Goal: Information Seeking & Learning: Learn about a topic

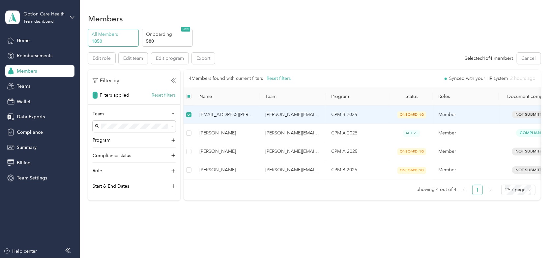
click at [160, 94] on button "Reset filters" at bounding box center [163, 95] width 24 height 7
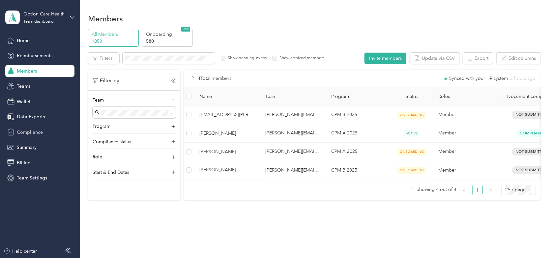
click at [22, 130] on span "Compliance" at bounding box center [30, 132] width 26 height 7
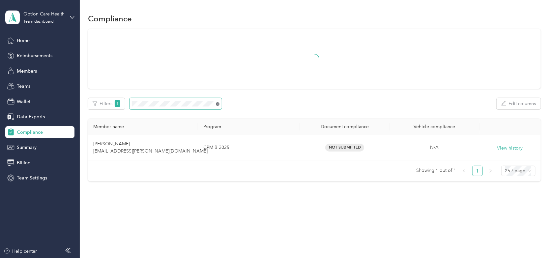
click at [216, 104] on icon at bounding box center [218, 104] width 4 height 4
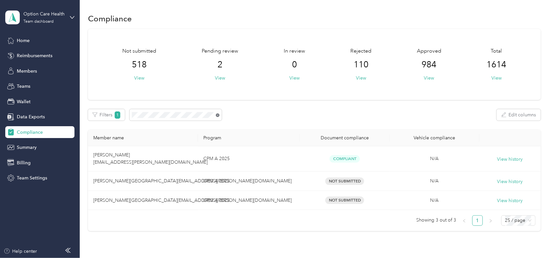
click at [216, 116] on icon at bounding box center [218, 116] width 4 height 4
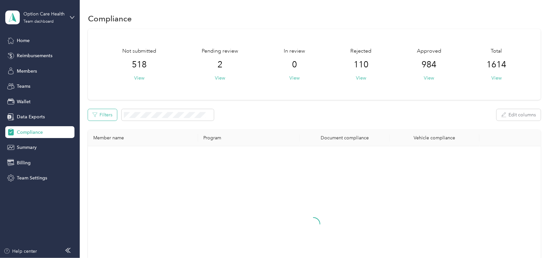
click at [100, 115] on button "Filters" at bounding box center [102, 115] width 29 height 12
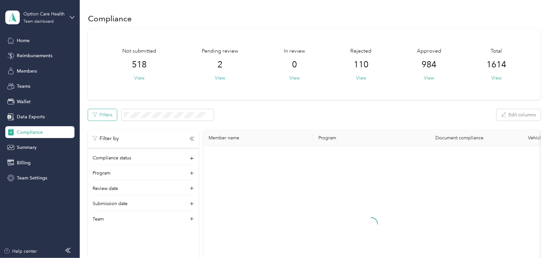
scroll to position [33, 0]
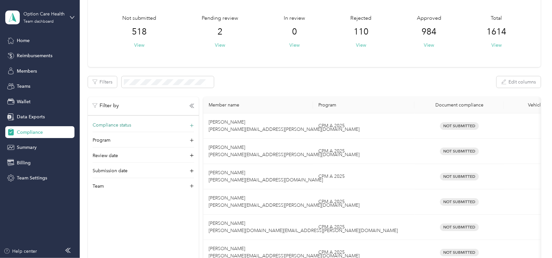
click at [104, 122] on span "Compliance status" at bounding box center [112, 125] width 39 height 7
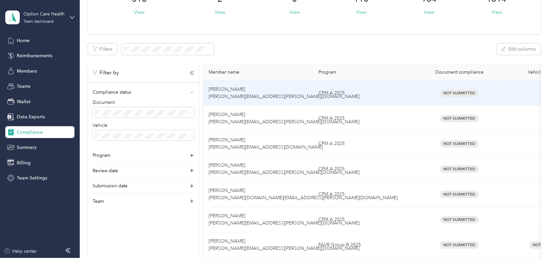
scroll to position [0, 0]
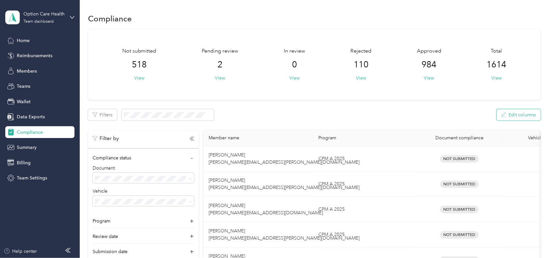
click at [522, 117] on button "Edit columns" at bounding box center [518, 115] width 44 height 12
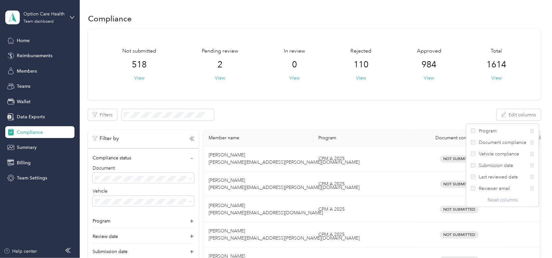
click at [402, 112] on div "Filters Edit columns" at bounding box center [314, 115] width 452 height 12
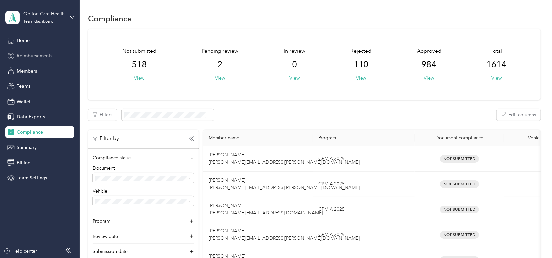
click at [40, 53] on span "Reimbursements" at bounding box center [35, 55] width 36 height 7
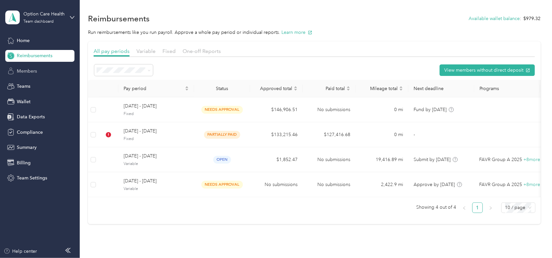
click at [19, 73] on span "Members" at bounding box center [27, 71] width 20 height 7
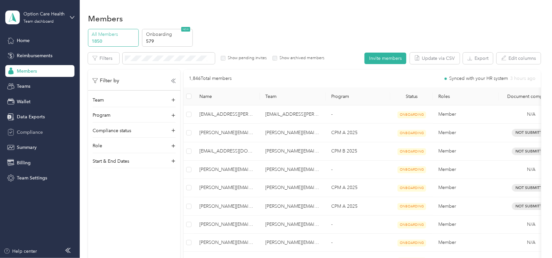
click at [33, 133] on span "Compliance" at bounding box center [30, 132] width 26 height 7
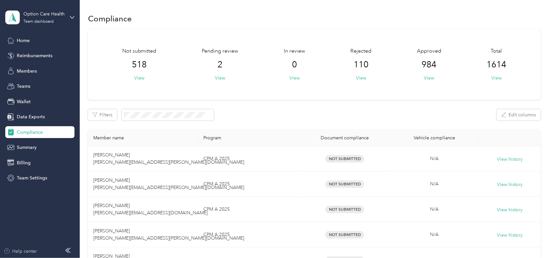
click at [25, 249] on div "Help center" at bounding box center [21, 251] width 34 height 7
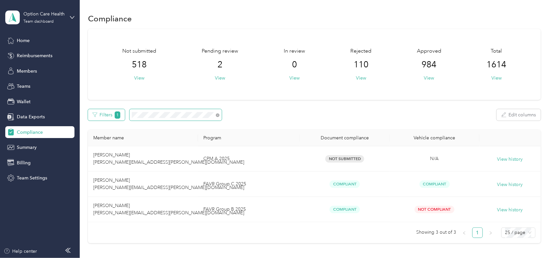
click at [111, 111] on div "Filters 1 Edit columns" at bounding box center [314, 115] width 452 height 12
click at [216, 116] on icon at bounding box center [218, 116] width 4 height 4
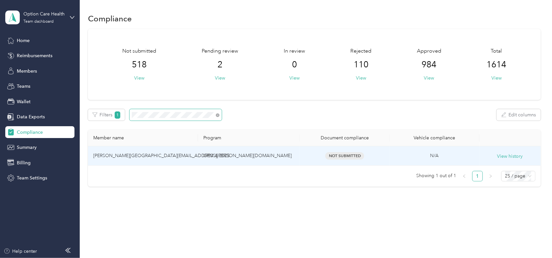
click at [346, 160] on span "Not Submitted" at bounding box center [344, 156] width 39 height 8
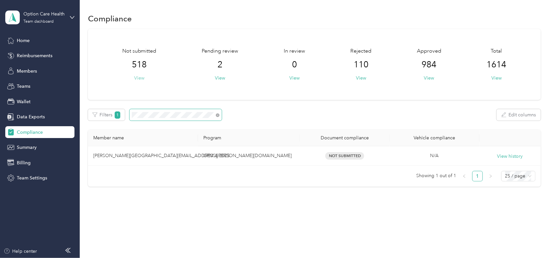
click at [136, 78] on button "View" at bounding box center [139, 78] width 10 height 7
click at [216, 115] on icon at bounding box center [218, 116] width 4 height 4
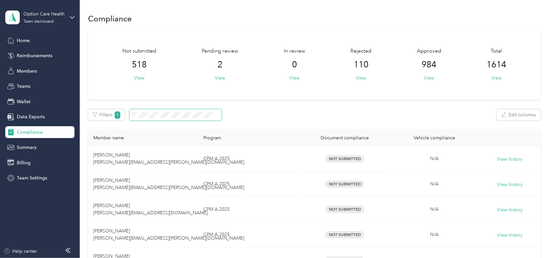
click at [130, 141] on th "Member name" at bounding box center [143, 138] width 110 height 16
click at [359, 77] on button "View" at bounding box center [361, 78] width 10 height 7
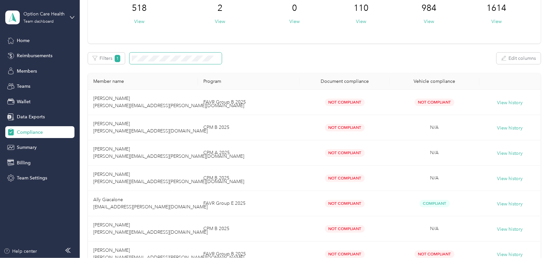
scroll to position [66, 0]
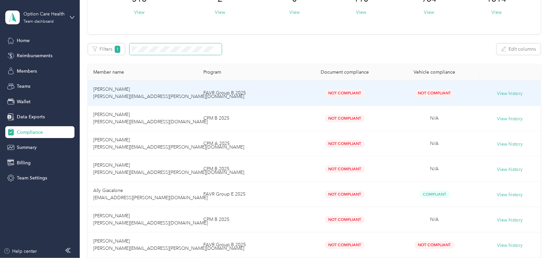
click at [349, 92] on span "Not Compliant" at bounding box center [345, 94] width 40 height 8
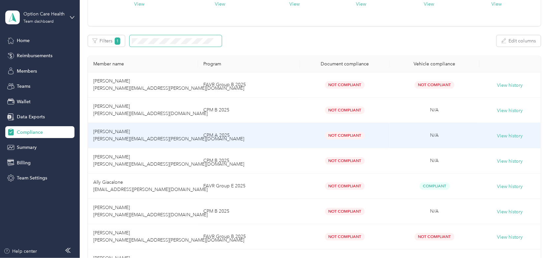
scroll to position [0, 0]
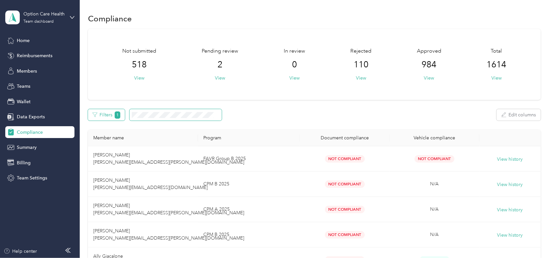
click at [120, 115] on button "Filters 1" at bounding box center [106, 115] width 37 height 12
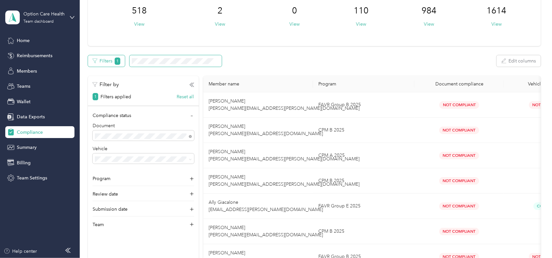
scroll to position [66, 0]
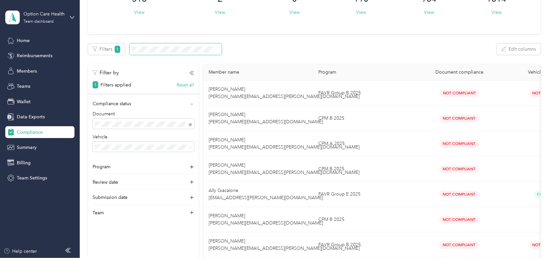
click at [280, 43] on div "Filters 1 Edit columns" at bounding box center [314, 49] width 452 height 12
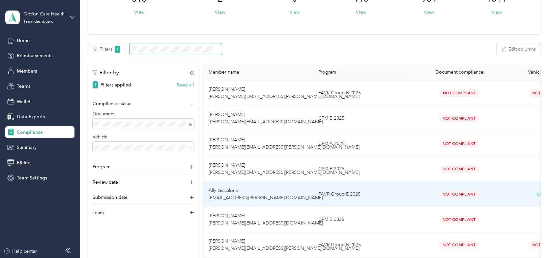
scroll to position [99, 0]
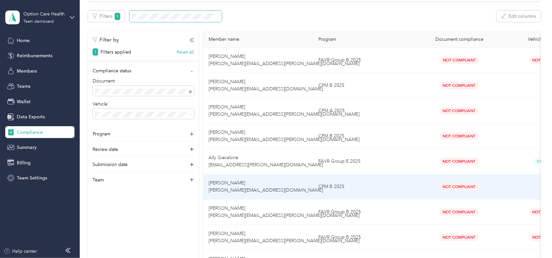
click at [336, 187] on td "CPM B 2025" at bounding box center [363, 187] width 101 height 25
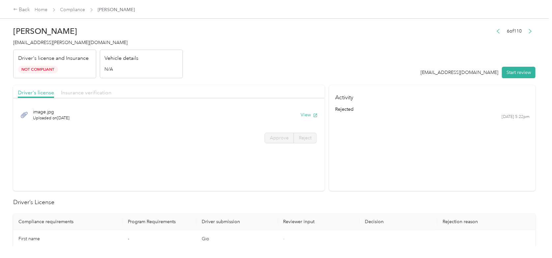
click at [93, 91] on span "Insurance verification" at bounding box center [86, 93] width 50 height 6
click at [23, 7] on div "Back" at bounding box center [21, 10] width 17 height 8
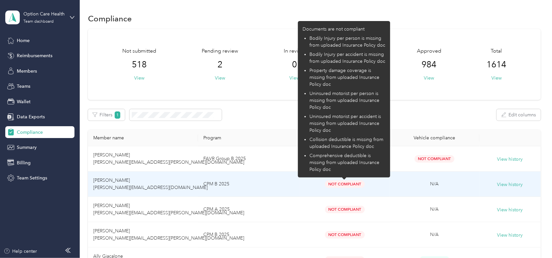
click at [342, 182] on span "Not Compliant" at bounding box center [345, 185] width 40 height 8
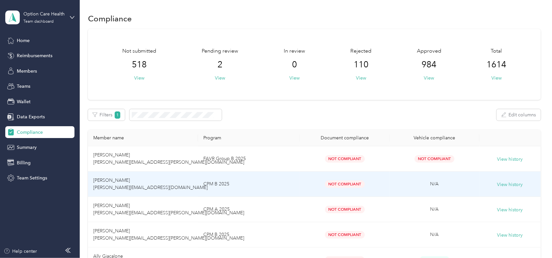
click at [107, 183] on span "[PERSON_NAME] [PERSON_NAME][EMAIL_ADDRESS][DOMAIN_NAME]" at bounding box center [150, 184] width 114 height 13
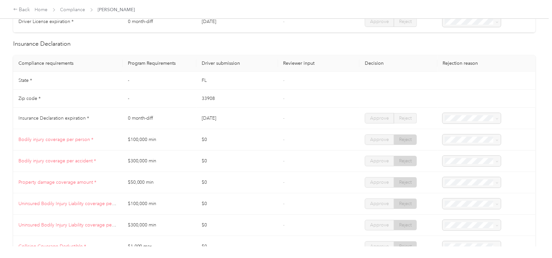
scroll to position [263, 0]
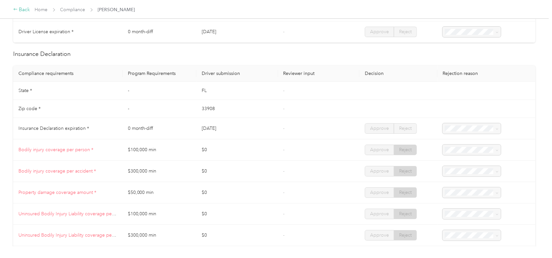
click at [21, 10] on div "Back" at bounding box center [21, 10] width 17 height 8
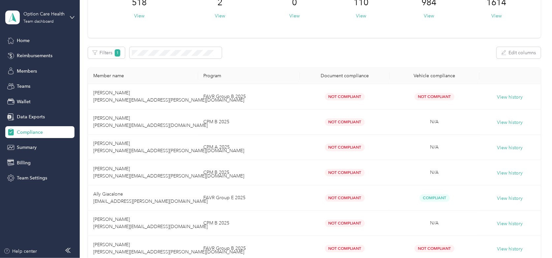
scroll to position [66, 0]
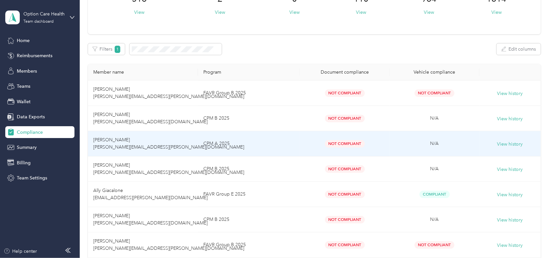
click at [212, 143] on td "CPM A 2025" at bounding box center [249, 143] width 102 height 25
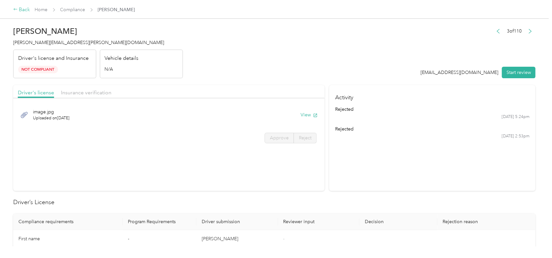
click at [23, 7] on div "Back" at bounding box center [21, 10] width 17 height 8
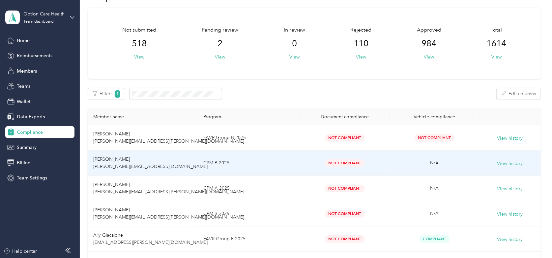
scroll to position [33, 0]
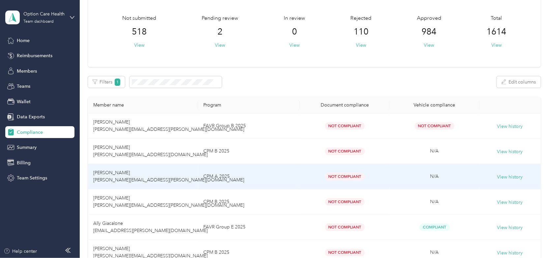
click at [341, 175] on span "Not Compliant" at bounding box center [345, 177] width 40 height 8
click at [117, 170] on span "[PERSON_NAME] [PERSON_NAME][EMAIL_ADDRESS][PERSON_NAME][DOMAIN_NAME]" at bounding box center [168, 176] width 151 height 13
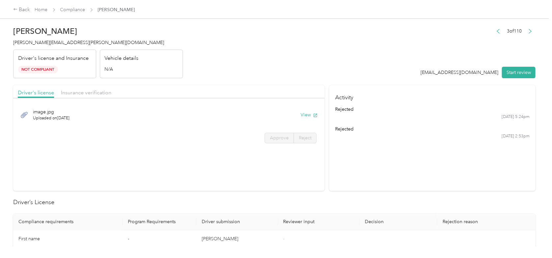
click at [40, 69] on span "Not Compliant" at bounding box center [38, 70] width 40 height 8
click at [16, 8] on icon at bounding box center [15, 9] width 5 height 5
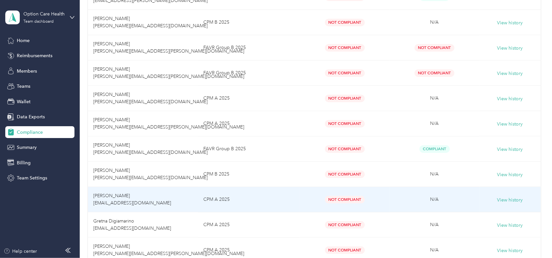
scroll to position [296, 0]
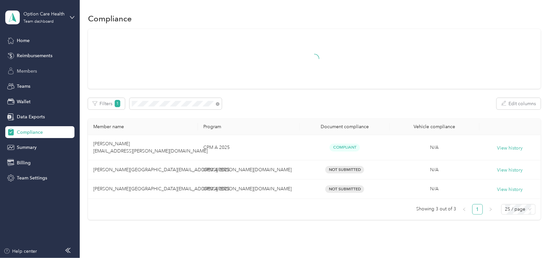
click at [28, 72] on span "Members" at bounding box center [27, 71] width 20 height 7
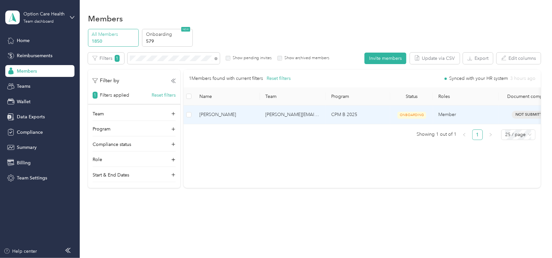
click at [216, 114] on span "Maggie Phillips" at bounding box center [226, 114] width 55 height 7
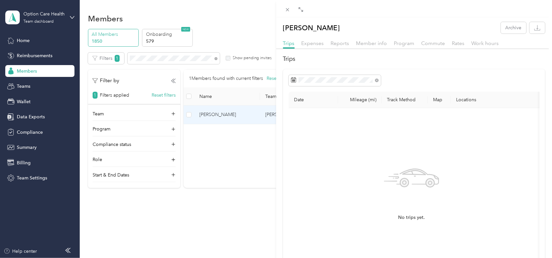
click at [247, 36] on div "Maggie Phillips Archive Trips Expenses Reports Member info Program Commute Rate…" at bounding box center [276, 129] width 552 height 258
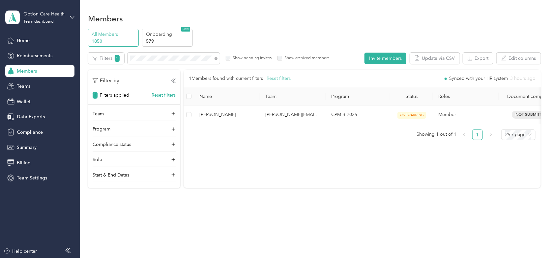
click at [269, 80] on button "Reset filters" at bounding box center [278, 78] width 24 height 7
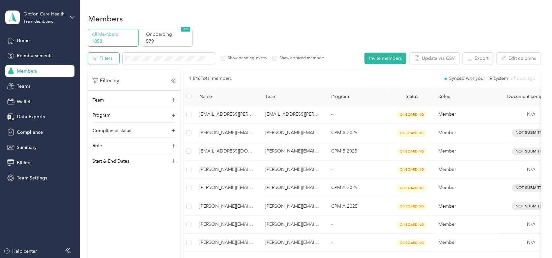
click at [109, 57] on button "Filters" at bounding box center [103, 59] width 31 height 12
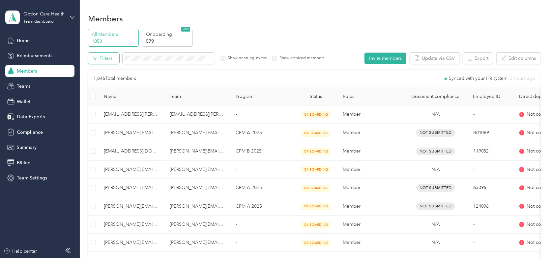
click at [108, 56] on button "Filters" at bounding box center [103, 59] width 31 height 12
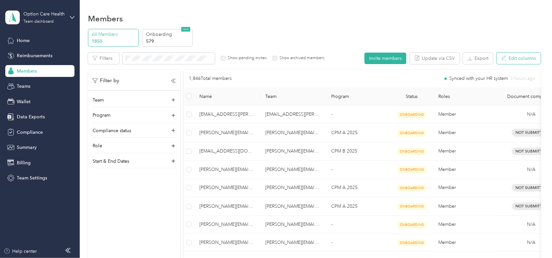
click at [516, 58] on button "Edit columns" at bounding box center [518, 59] width 44 height 12
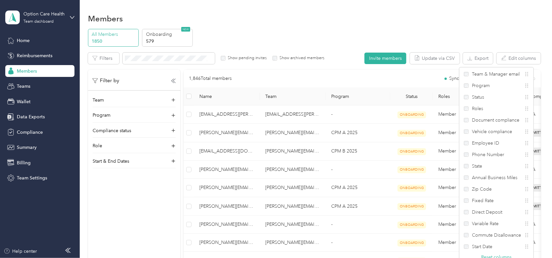
click at [283, 16] on div "Members" at bounding box center [314, 19] width 452 height 14
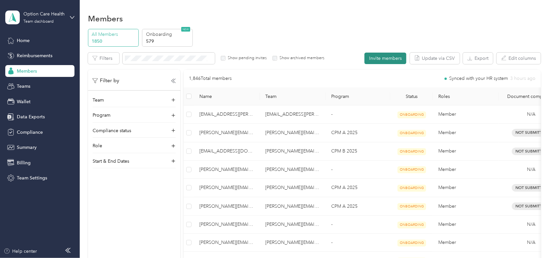
click at [374, 63] on button "Invite members" at bounding box center [385, 59] width 42 height 12
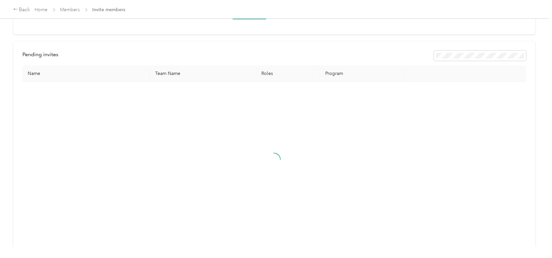
scroll to position [230, 0]
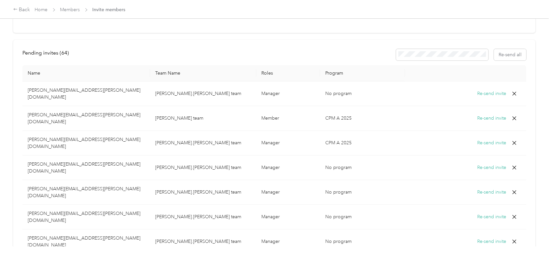
click at [108, 65] on th "Name" at bounding box center [85, 73] width 127 height 16
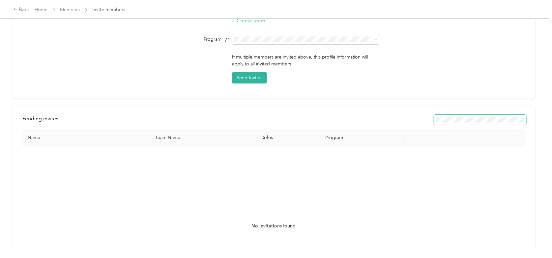
scroll to position [0, 0]
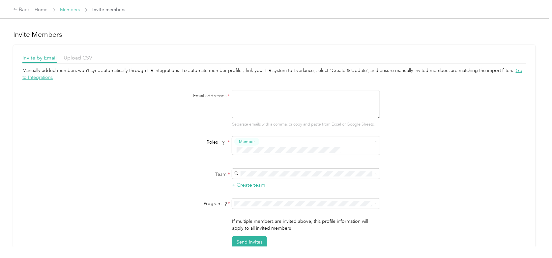
click at [67, 8] on link "Members" at bounding box center [70, 10] width 20 height 6
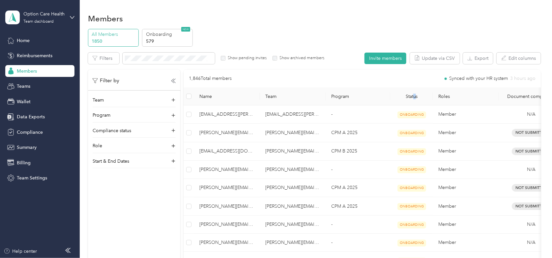
click at [414, 94] on th "Status" at bounding box center [411, 97] width 43 height 18
click at [409, 96] on th "Status" at bounding box center [411, 97] width 43 height 18
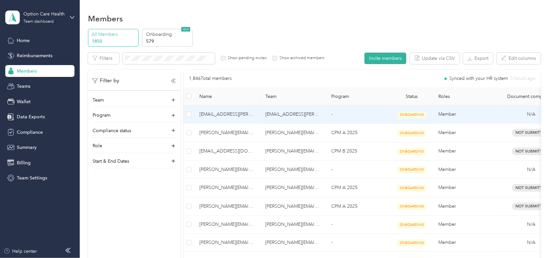
click at [411, 115] on span "ONBOARDING" at bounding box center [411, 115] width 29 height 7
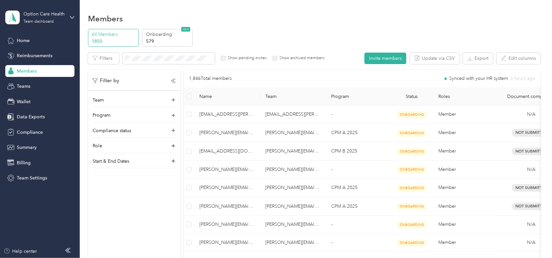
click at [412, 94] on th "Status" at bounding box center [411, 97] width 43 height 18
click at [170, 37] on p "Onboarding" at bounding box center [168, 34] width 45 height 7
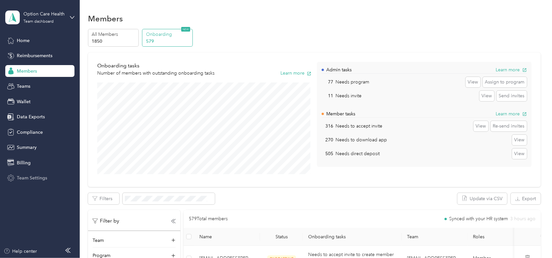
click at [28, 176] on span "Team Settings" at bounding box center [32, 178] width 30 height 7
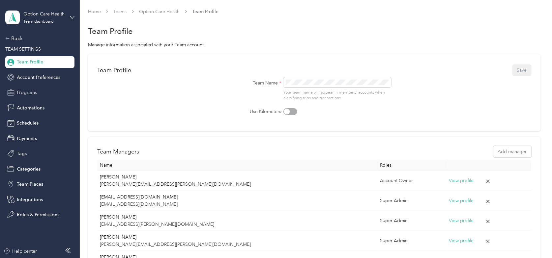
click at [30, 95] on span "Programs" at bounding box center [27, 92] width 20 height 7
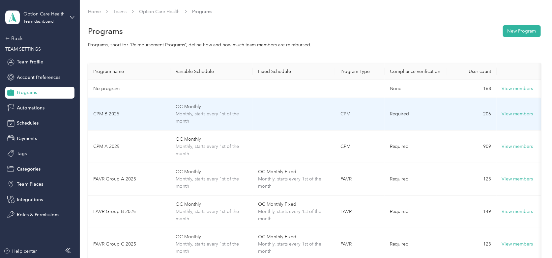
click at [107, 114] on td "CPM B 2025" at bounding box center [129, 114] width 82 height 33
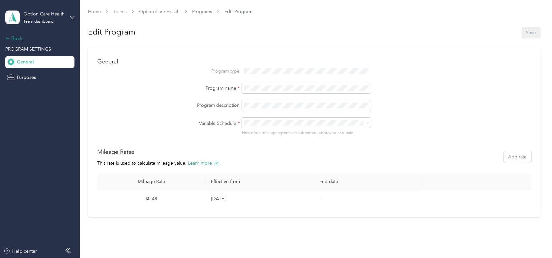
click at [18, 39] on div "Back" at bounding box center [38, 39] width 66 height 8
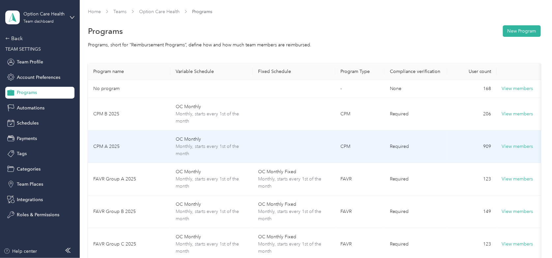
click at [113, 146] on td "CPM A 2025" at bounding box center [129, 147] width 82 height 33
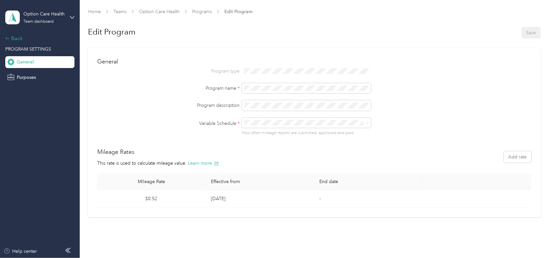
click at [17, 40] on div "Back" at bounding box center [38, 39] width 66 height 8
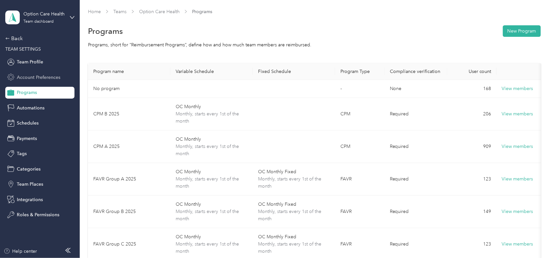
click at [43, 79] on span "Account Preferences" at bounding box center [38, 77] width 43 height 7
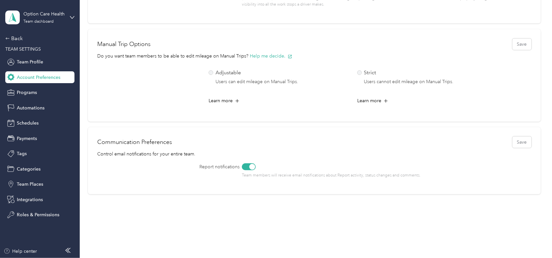
scroll to position [366, 0]
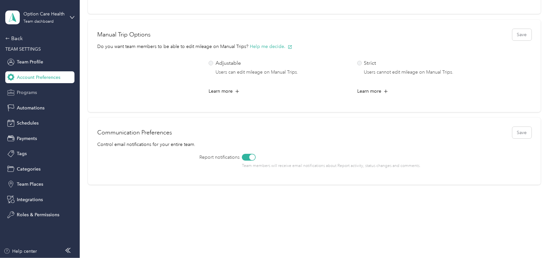
click at [29, 95] on span "Programs" at bounding box center [27, 92] width 20 height 7
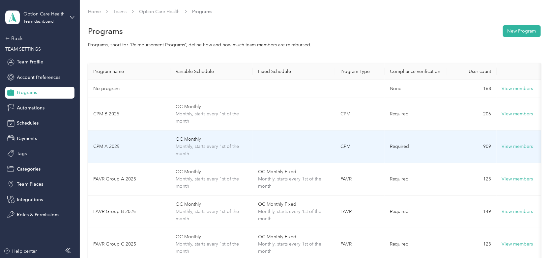
click at [397, 144] on td "Required" at bounding box center [415, 147] width 63 height 33
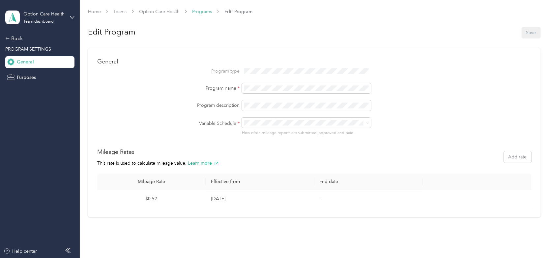
click at [197, 12] on link "Programs" at bounding box center [202, 12] width 20 height 6
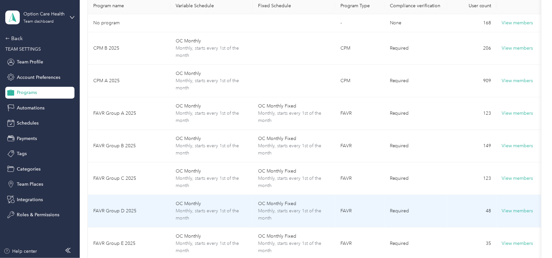
scroll to position [33, 0]
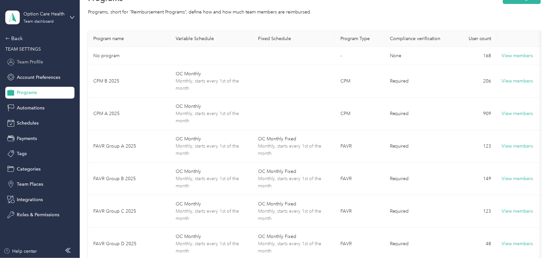
click at [31, 63] on span "Team Profile" at bounding box center [30, 62] width 26 height 7
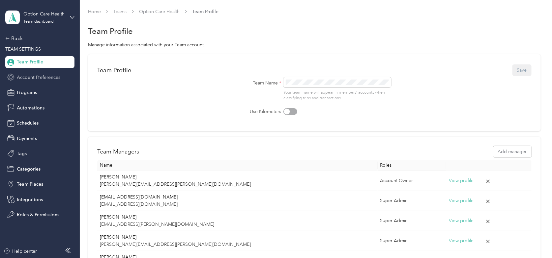
click at [50, 78] on span "Account Preferences" at bounding box center [38, 77] width 43 height 7
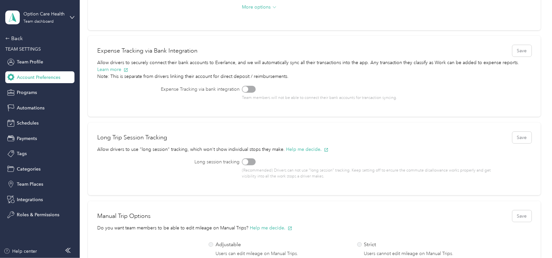
scroll to position [169, 0]
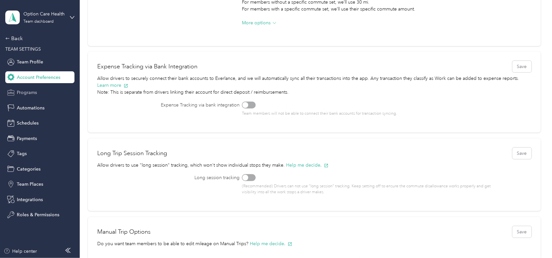
click at [28, 90] on span "Programs" at bounding box center [27, 92] width 20 height 7
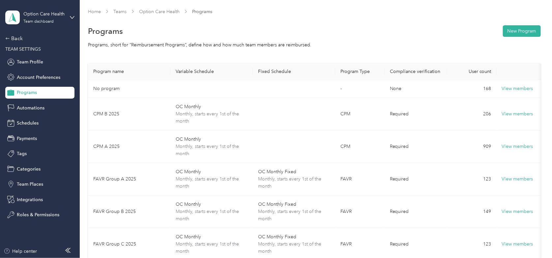
click at [409, 70] on th "Compliance verification" at bounding box center [415, 72] width 63 height 16
click at [24, 108] on span "Automations" at bounding box center [31, 108] width 28 height 7
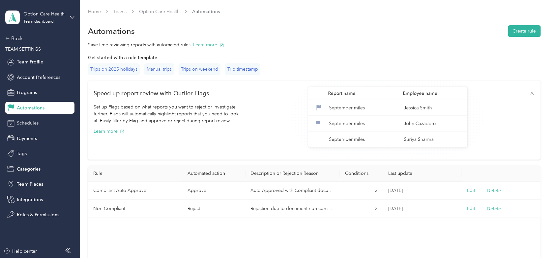
click at [38, 125] on span "Schedules" at bounding box center [28, 123] width 22 height 7
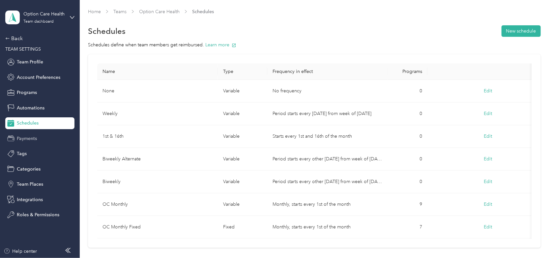
click at [33, 137] on span "Payments" at bounding box center [27, 138] width 20 height 7
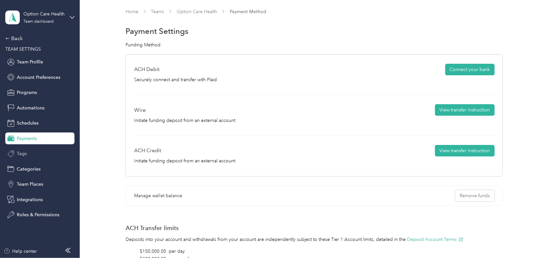
click at [26, 153] on span "Tags" at bounding box center [22, 153] width 10 height 7
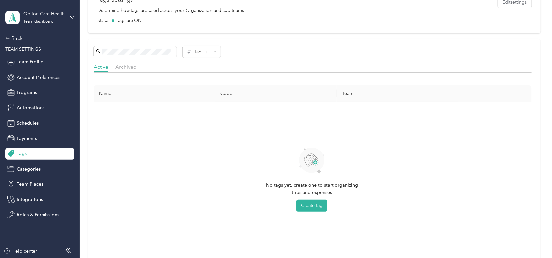
scroll to position [165, 0]
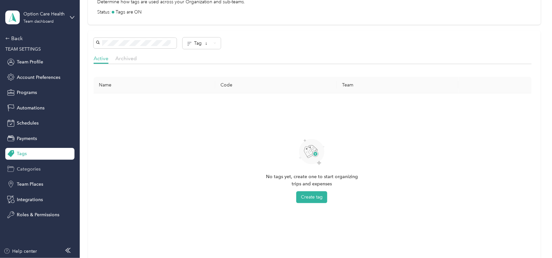
click at [23, 169] on span "Categories" at bounding box center [29, 169] width 24 height 7
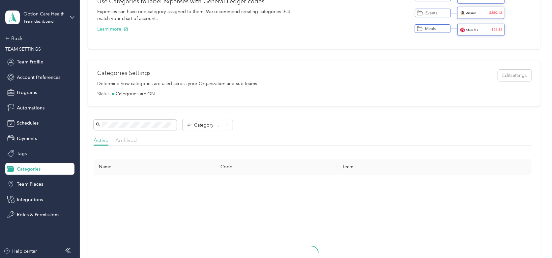
scroll to position [165, 0]
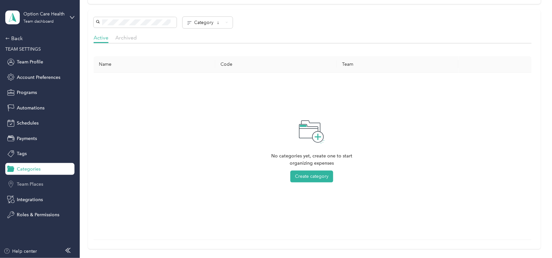
click at [28, 185] on span "Team Places" at bounding box center [30, 184] width 26 height 7
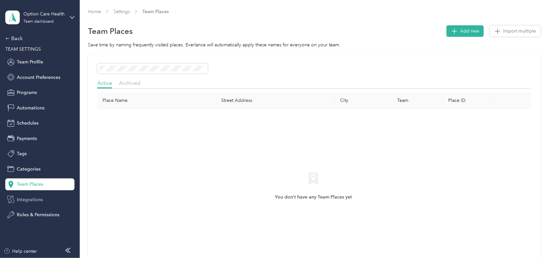
click at [29, 199] on span "Integrations" at bounding box center [30, 200] width 26 height 7
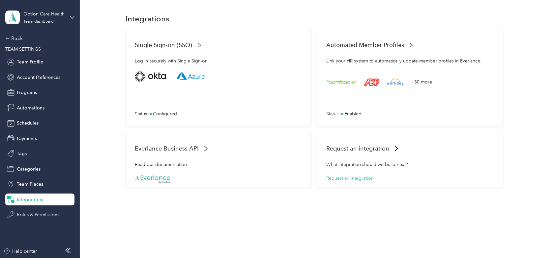
click at [31, 214] on span "Roles & Permissions" at bounding box center [38, 215] width 42 height 7
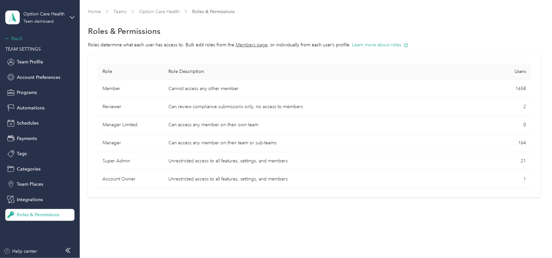
click at [20, 40] on div "Back" at bounding box center [38, 39] width 66 height 8
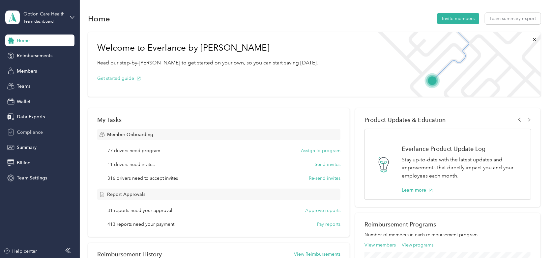
click at [27, 133] on span "Compliance" at bounding box center [30, 132] width 26 height 7
